Goal: Entertainment & Leisure: Consume media (video, audio)

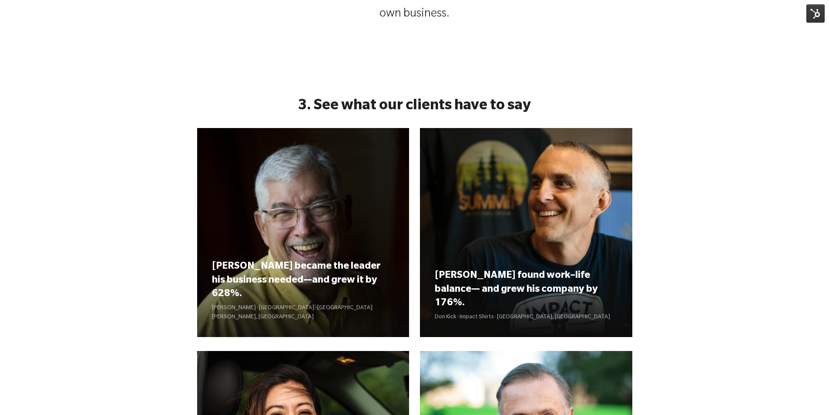
scroll to position [783, 0]
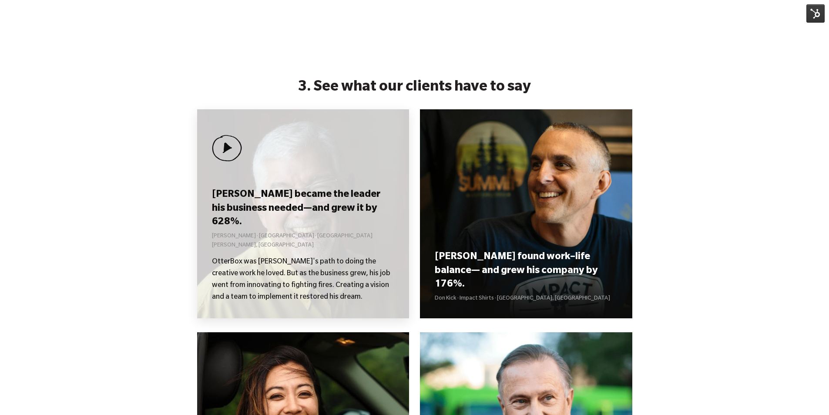
click at [264, 224] on h3 "Curt became the leader his business needed—and grew it by 628%." at bounding box center [303, 208] width 182 height 41
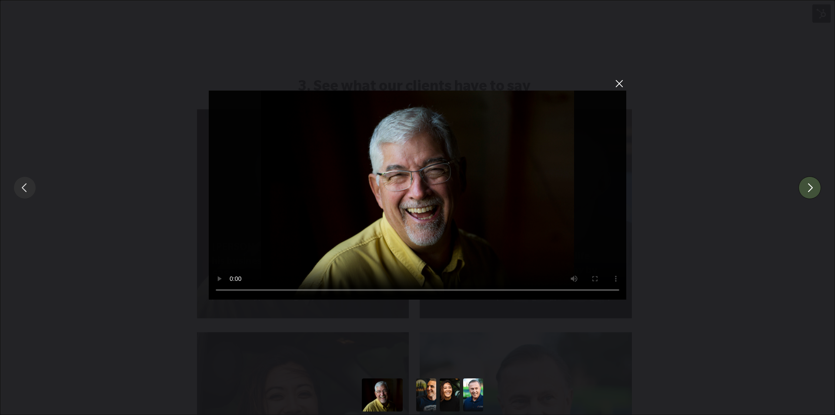
click at [814, 191] on button "You can close this modal content with the ESC key" at bounding box center [810, 187] width 23 height 23
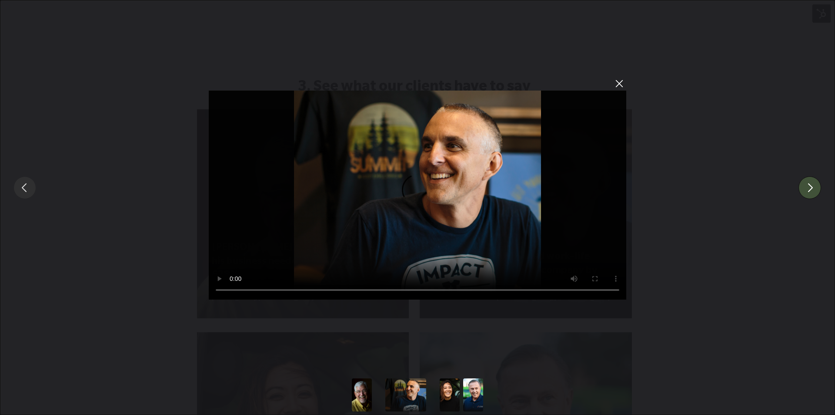
click at [814, 188] on button "You can close this modal content with the ESC key" at bounding box center [810, 187] width 23 height 23
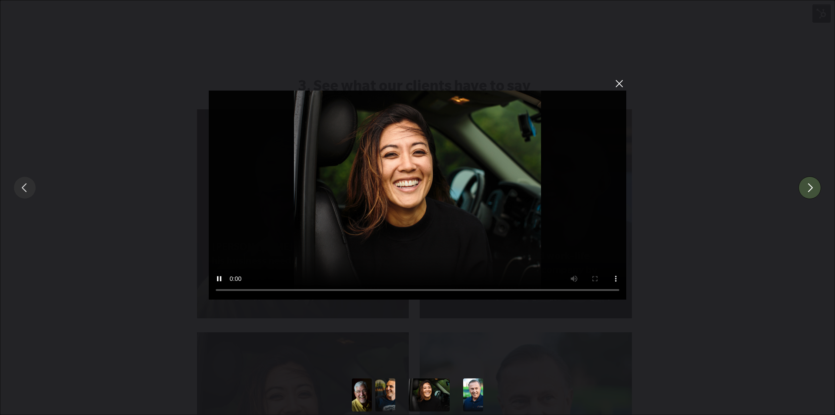
click at [814, 188] on button "You can close this modal content with the ESC key" at bounding box center [810, 187] width 23 height 23
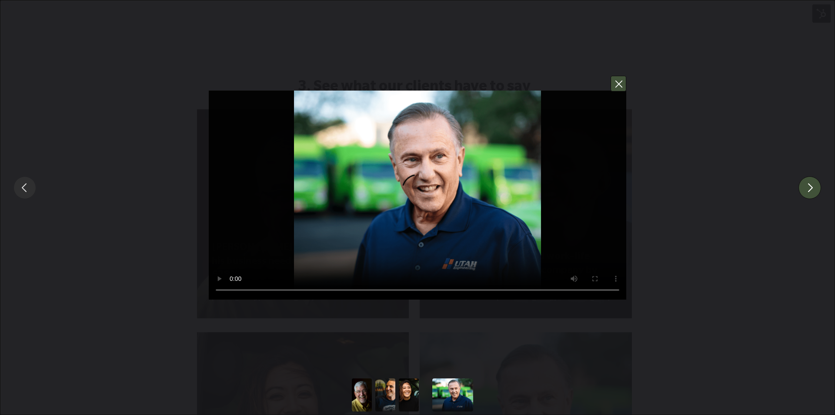
click at [623, 87] on button "You can close this modal content with the ESC key" at bounding box center [619, 84] width 16 height 16
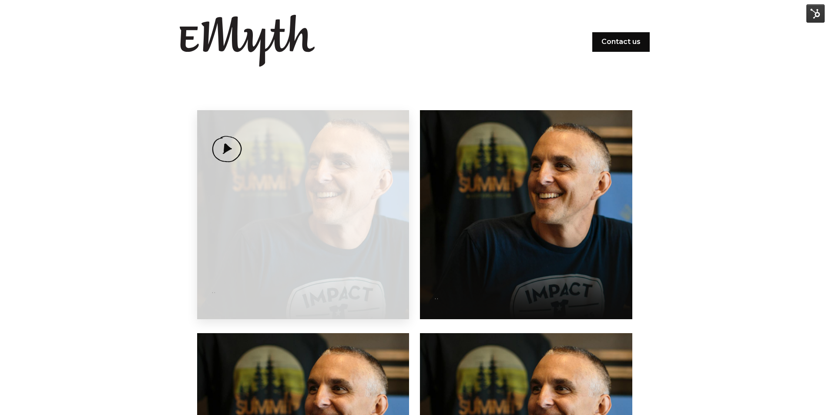
click at [288, 224] on div "· ·" at bounding box center [303, 214] width 212 height 209
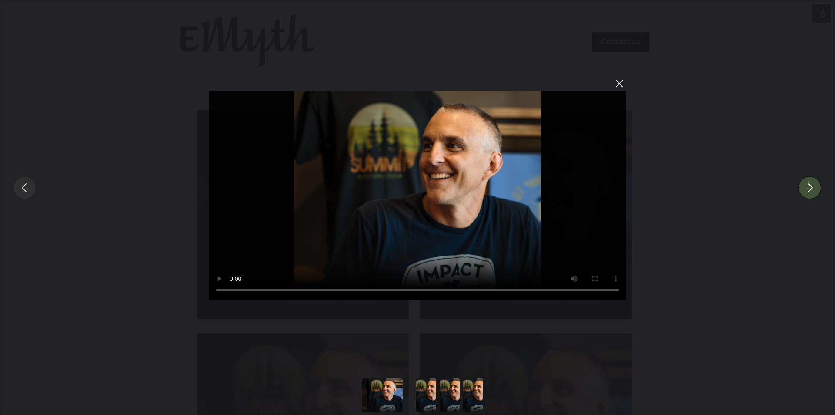
click at [812, 193] on button "You can close this modal content with the ESC key" at bounding box center [810, 187] width 23 height 23
click at [813, 186] on button "You can close this modal content with the ESC key" at bounding box center [810, 187] width 23 height 23
click at [807, 184] on button "You can close this modal content with the ESC key" at bounding box center [810, 187] width 23 height 23
click at [620, 84] on button "You can close this modal content with the ESC key" at bounding box center [619, 84] width 16 height 16
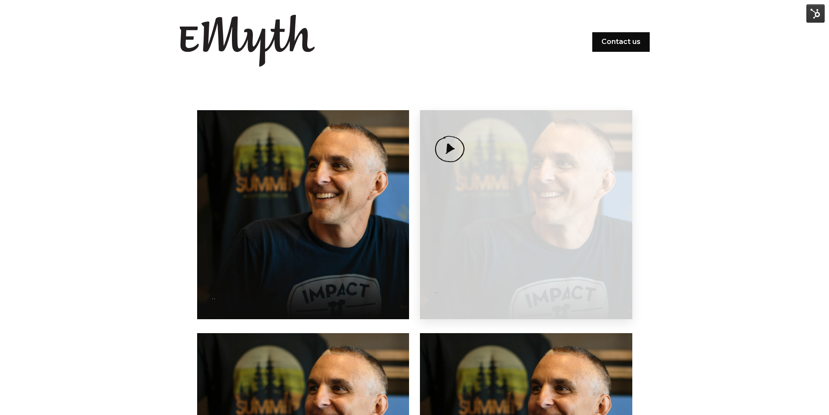
click at [484, 205] on div "· ·" at bounding box center [526, 214] width 212 height 209
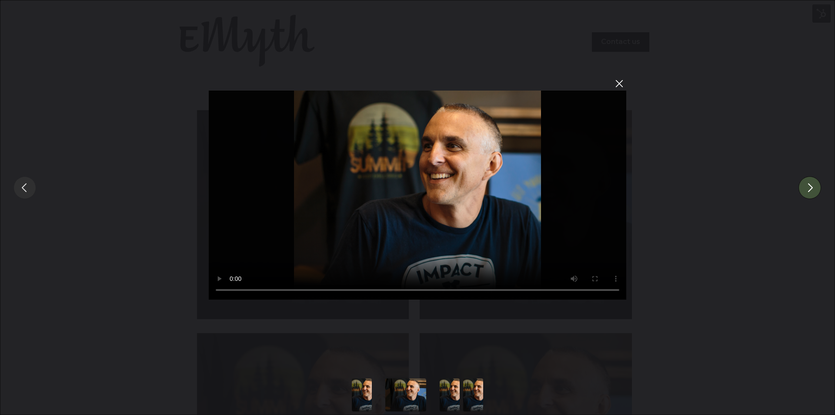
click at [814, 188] on button "You can close this modal content with the ESC key" at bounding box center [810, 187] width 23 height 23
click at [818, 181] on button "You can close this modal content with the ESC key" at bounding box center [810, 187] width 23 height 23
click at [619, 87] on button "You can close this modal content with the ESC key" at bounding box center [619, 84] width 16 height 16
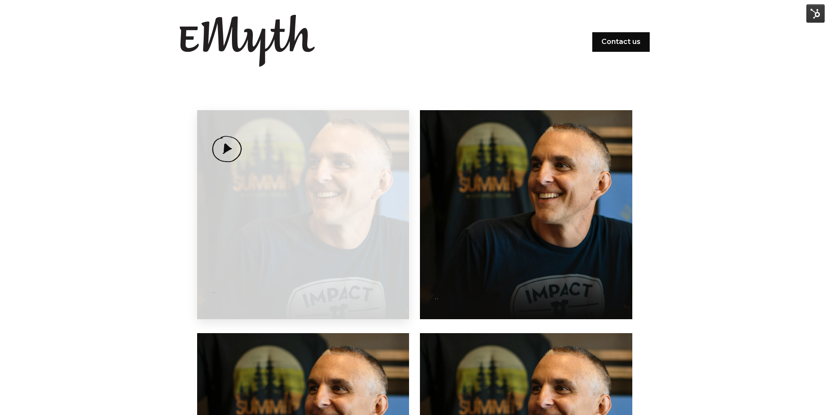
click at [321, 233] on div "· ·" at bounding box center [303, 214] width 212 height 209
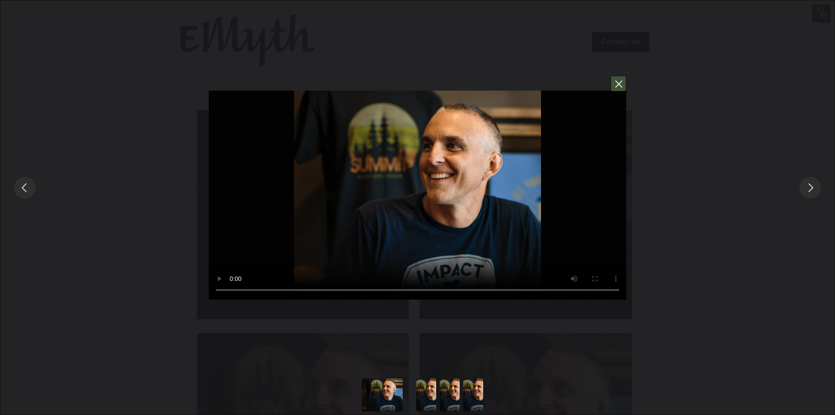
click at [614, 87] on button "You can close this modal content with the ESC key" at bounding box center [619, 84] width 16 height 16
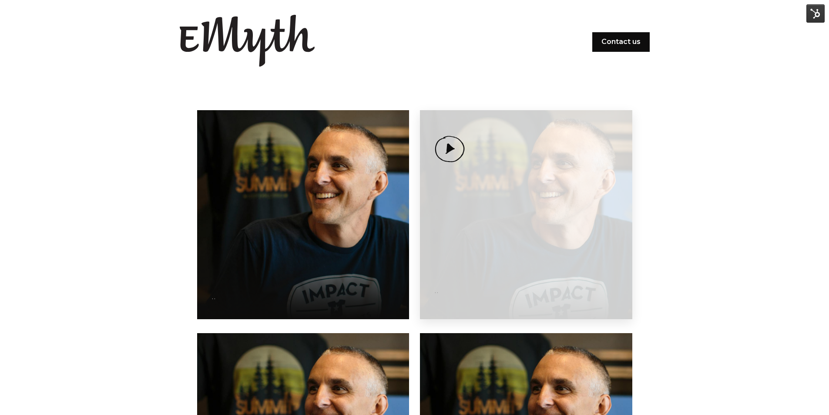
click at [546, 204] on div "· ·" at bounding box center [526, 214] width 212 height 209
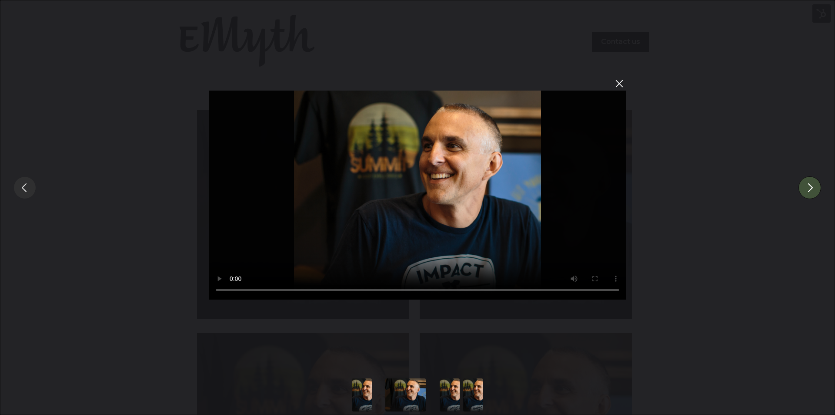
click at [814, 184] on button "You can close this modal content with the ESC key" at bounding box center [810, 187] width 23 height 23
click at [815, 182] on button "You can close this modal content with the ESC key" at bounding box center [810, 187] width 23 height 23
click at [618, 87] on button "You can close this modal content with the ESC key" at bounding box center [619, 84] width 16 height 16
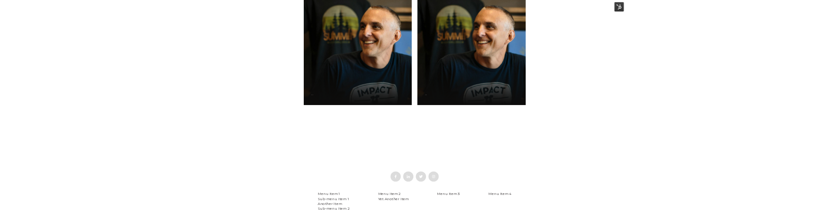
scroll to position [435, 0]
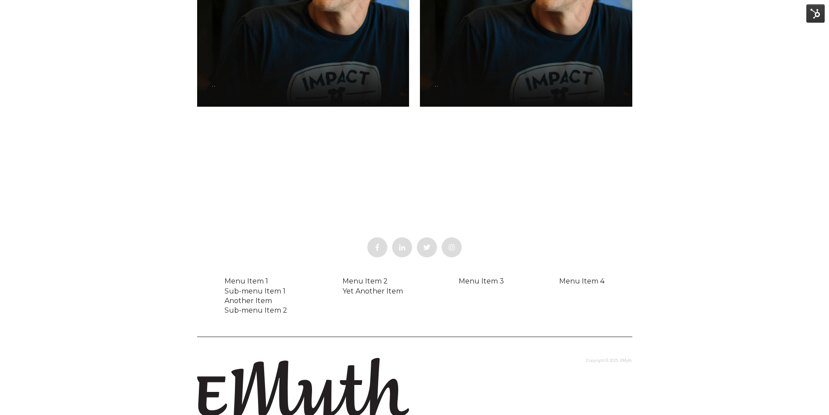
drag, startPoint x: 365, startPoint y: 319, endPoint x: 364, endPoint y: 325, distance: 6.2
drag, startPoint x: 616, startPoint y: 304, endPoint x: 617, endPoint y: 311, distance: 7.1
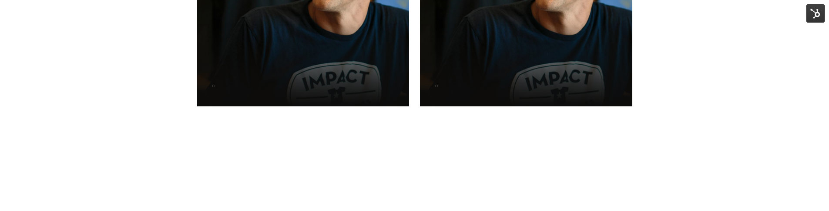
scroll to position [479, 0]
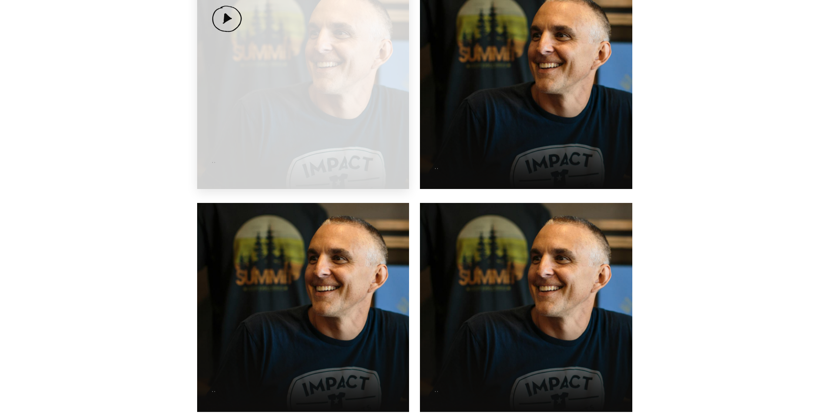
scroll to position [131, 0]
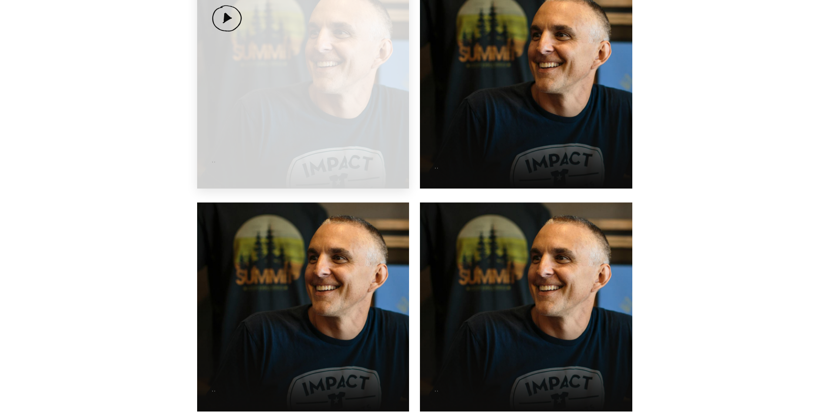
click at [278, 91] on div "· ·" at bounding box center [303, 84] width 212 height 209
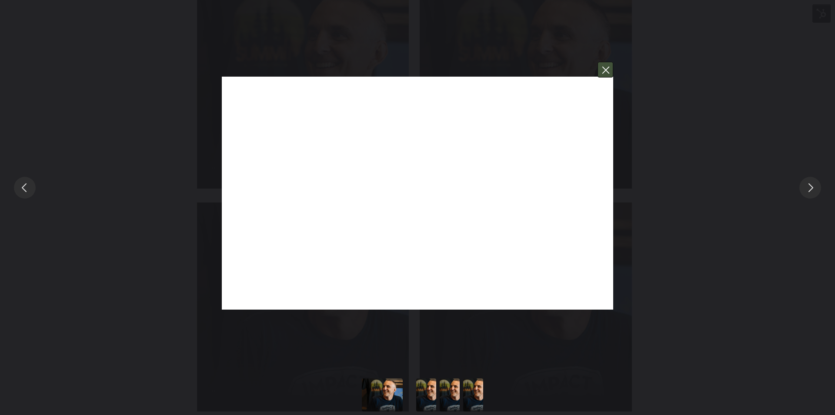
click at [610, 72] on button "You can close this modal content with the ESC key" at bounding box center [606, 70] width 16 height 16
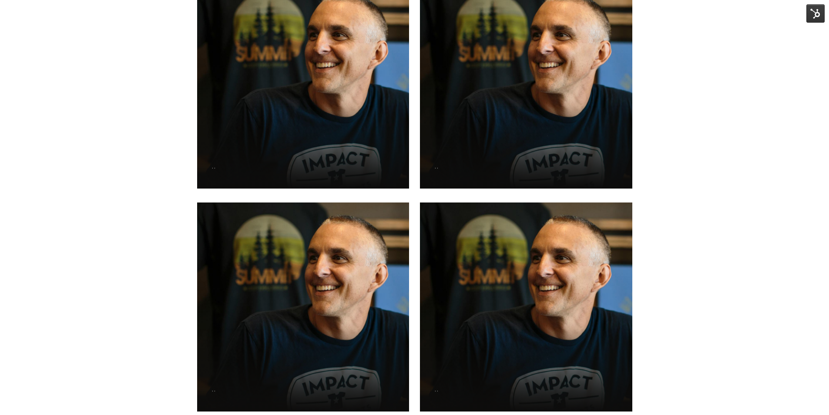
click at [822, 13] on img at bounding box center [815, 13] width 18 height 18
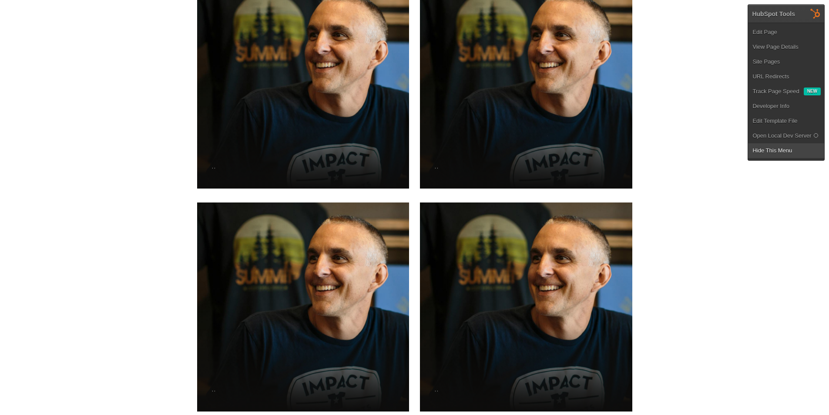
click at [778, 149] on link "Hide This Menu" at bounding box center [786, 150] width 76 height 15
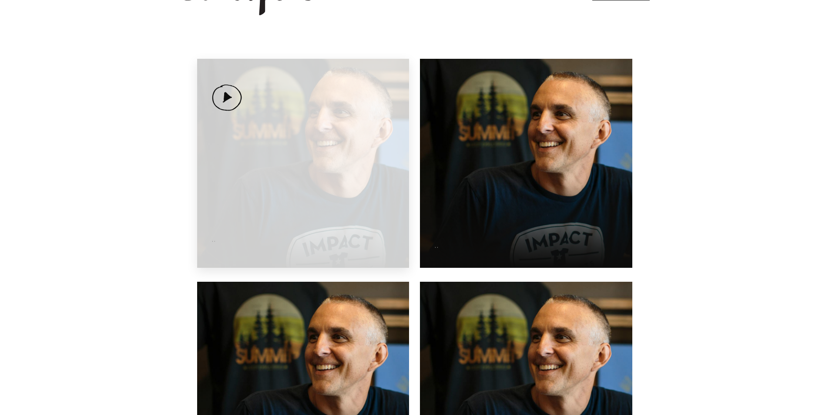
scroll to position [44, 0]
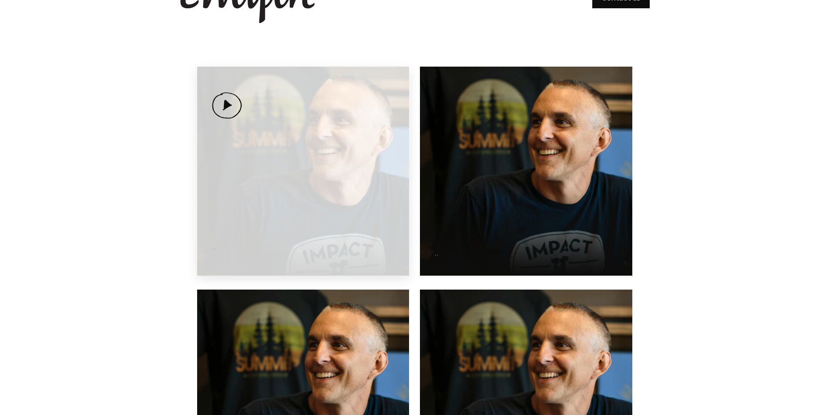
click at [312, 138] on div "· ·" at bounding box center [303, 171] width 212 height 209
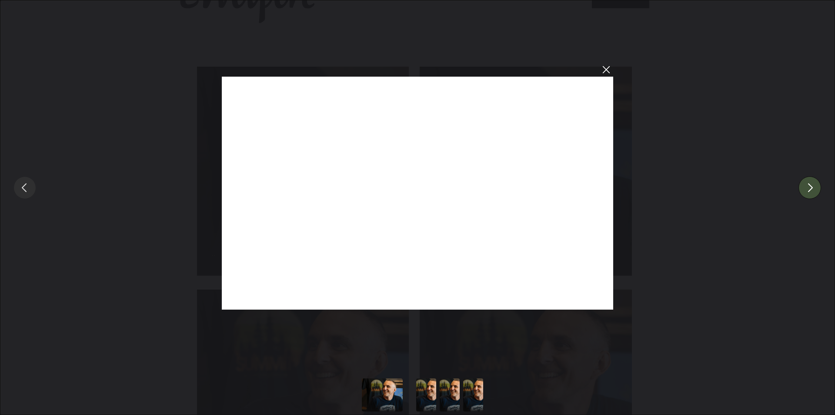
click at [813, 192] on button "You can close this modal content with the ESC key" at bounding box center [810, 187] width 23 height 23
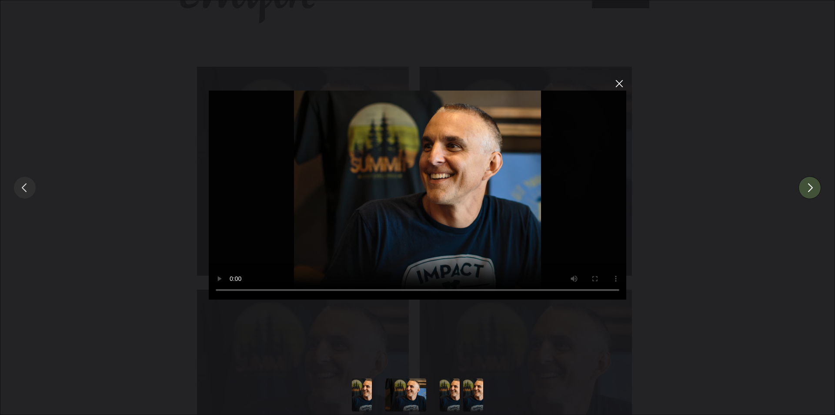
click at [812, 191] on button "You can close this modal content with the ESC key" at bounding box center [810, 187] width 23 height 23
click at [620, 85] on button "You can close this modal content with the ESC key" at bounding box center [619, 84] width 16 height 16
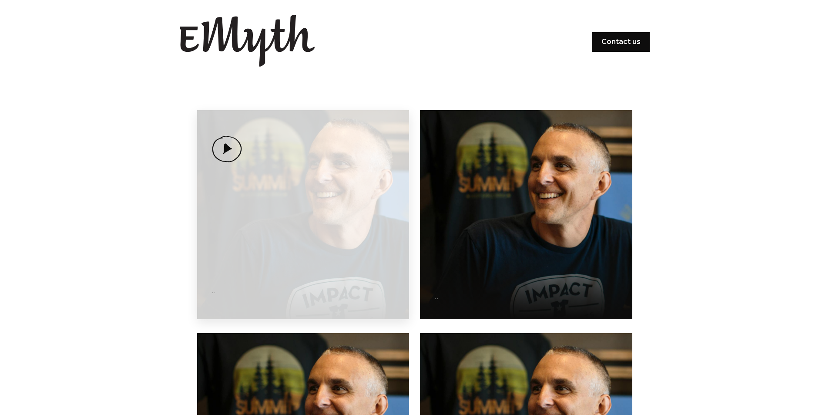
click at [284, 200] on div "· ·" at bounding box center [303, 214] width 212 height 209
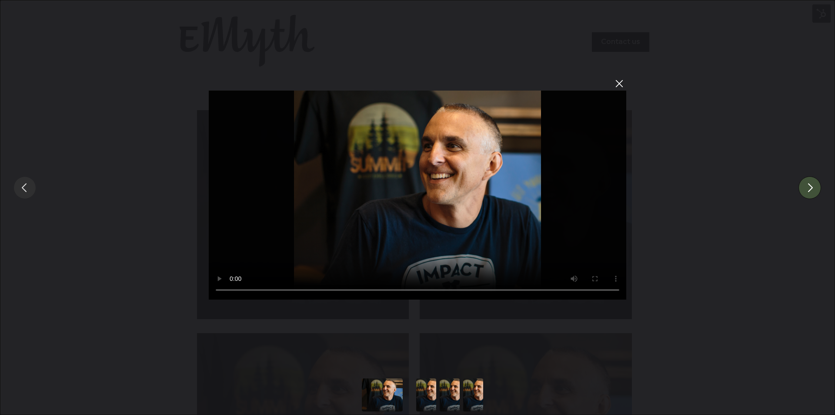
click at [806, 191] on button "You can close this modal content with the ESC key" at bounding box center [810, 187] width 23 height 23
click at [818, 183] on button "You can close this modal content with the ESC key" at bounding box center [810, 187] width 23 height 23
click at [816, 186] on button "You can close this modal content with the ESC key" at bounding box center [810, 187] width 23 height 23
click at [618, 85] on button "You can close this modal content with the ESC key" at bounding box center [619, 84] width 16 height 16
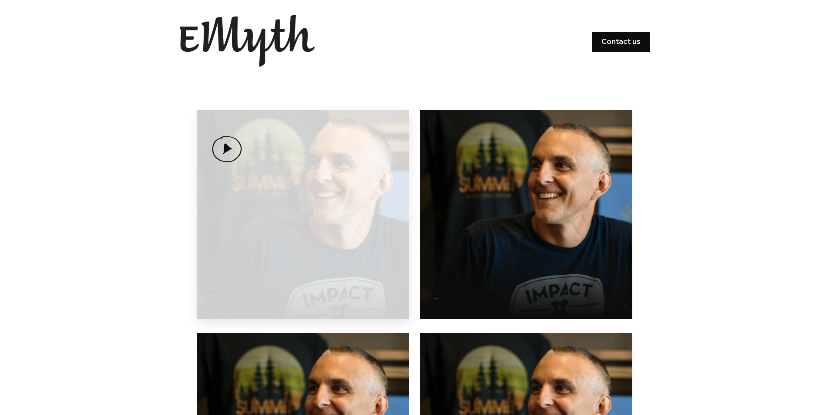
click at [312, 198] on div "· ·" at bounding box center [303, 214] width 212 height 209
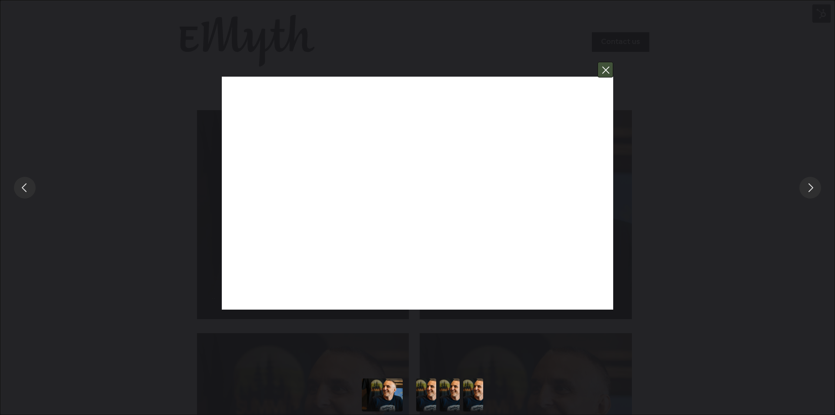
click at [610, 70] on button "You can close this modal content with the ESC key" at bounding box center [606, 70] width 16 height 16
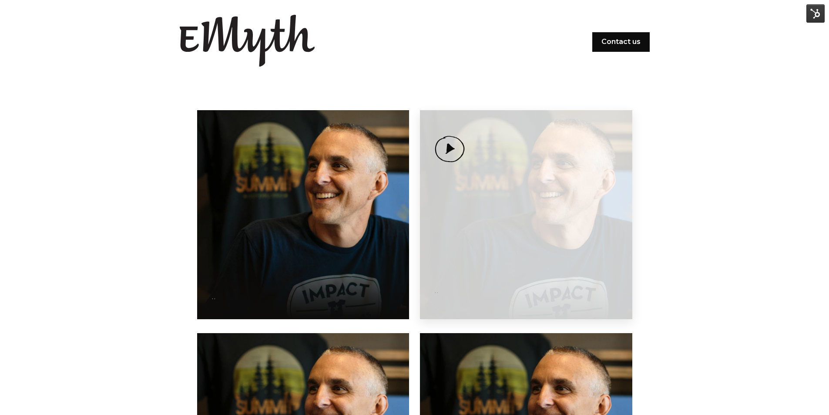
click at [579, 214] on div "· ·" at bounding box center [526, 214] width 212 height 209
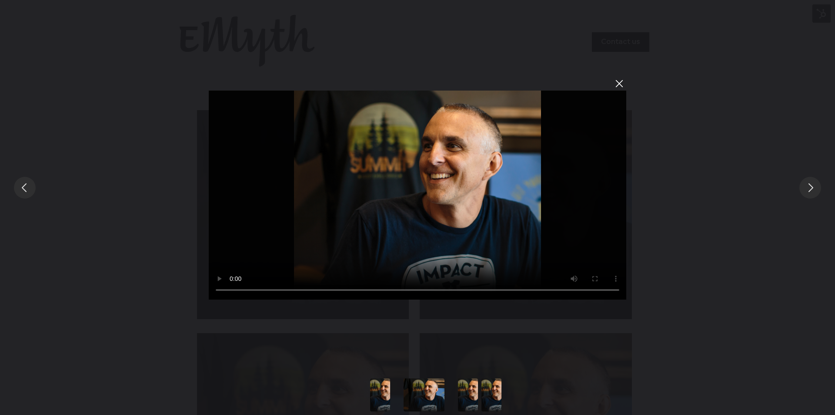
drag, startPoint x: 408, startPoint y: 393, endPoint x: 516, endPoint y: 388, distance: 108.5
click at [517, 387] on div "You can close this modal content with the ESC key" at bounding box center [418, 394] width 882 height 33
click at [364, 392] on button "Slide to #1" at bounding box center [362, 394] width 41 height 33
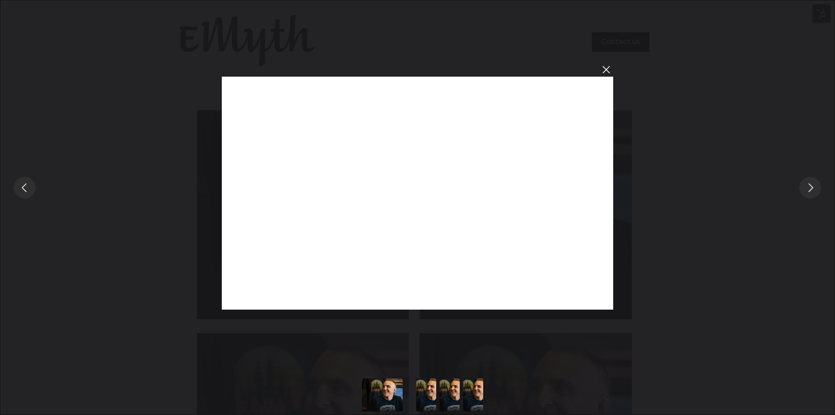
click at [560, 222] on div "You can close this modal content with the ESC key" at bounding box center [417, 187] width 835 height 375
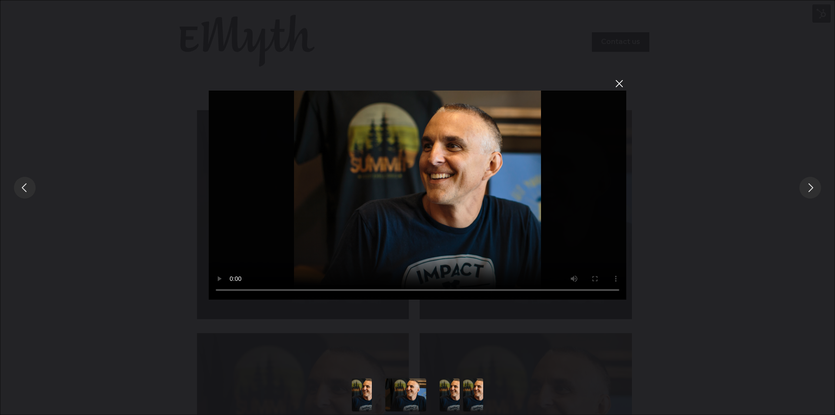
drag, startPoint x: 747, startPoint y: 196, endPoint x: 475, endPoint y: 175, distance: 272.3
click at [668, 192] on div "Sorry, your browser doesn't support embedded videos." at bounding box center [417, 187] width 835 height 375
drag, startPoint x: 710, startPoint y: 190, endPoint x: 502, endPoint y: 181, distance: 208.2
click at [520, 183] on div "Sorry, your browser doesn't support embedded videos." at bounding box center [417, 187] width 835 height 375
click at [623, 87] on button "You can close this modal content with the ESC key" at bounding box center [619, 84] width 16 height 16
